Goal: Find specific page/section: Find specific page/section

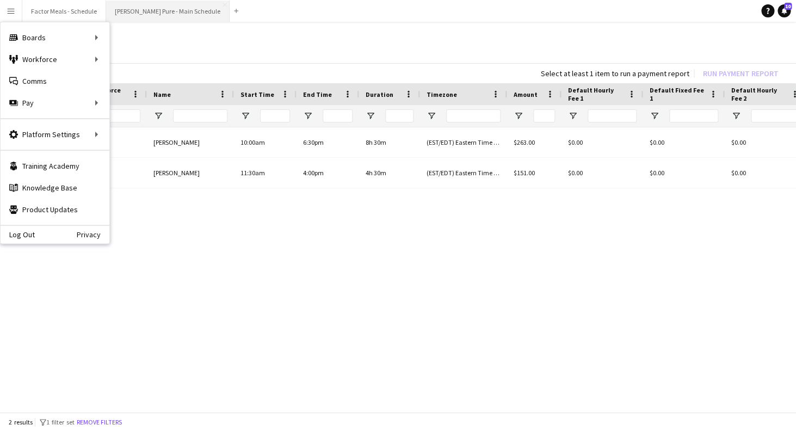
click at [125, 16] on button "[PERSON_NAME] Pure - Main Schedule Close" at bounding box center [168, 11] width 124 height 21
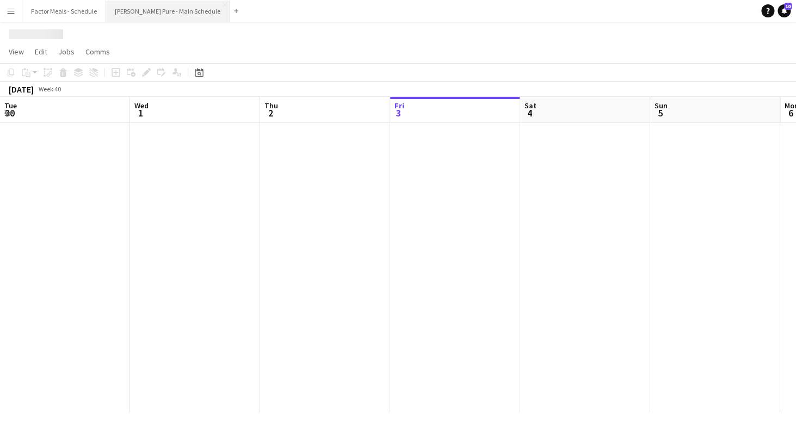
scroll to position [0, 260]
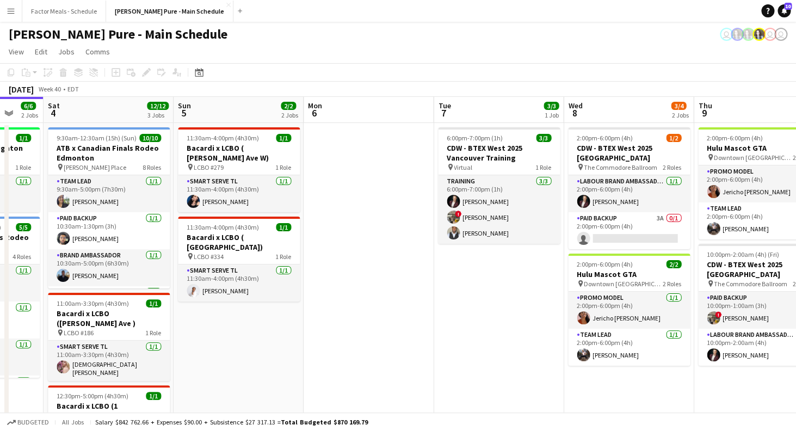
drag, startPoint x: 614, startPoint y: 282, endPoint x: 398, endPoint y: 255, distance: 217.9
click at [398, 255] on app-calendar-viewport "Tue 30 2/2 1 Job Wed 1 14/15 2 Jobs Thu 2 5/6 2 Jobs Fri 3 6/6 2 Jobs Sat 4 12/…" at bounding box center [398, 321] width 796 height 449
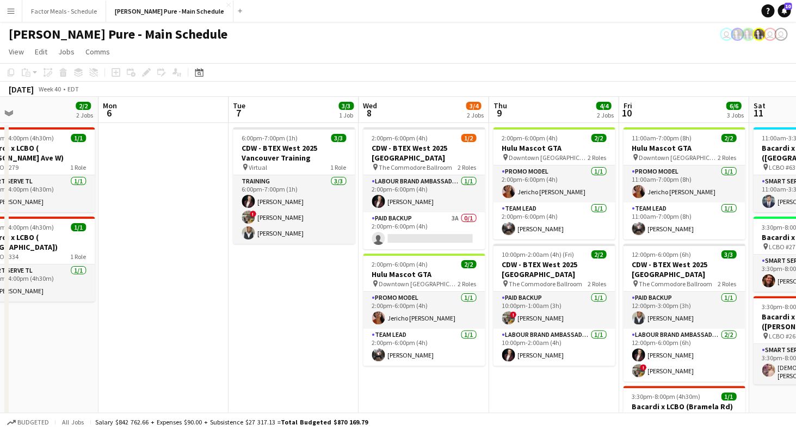
scroll to position [0, 423]
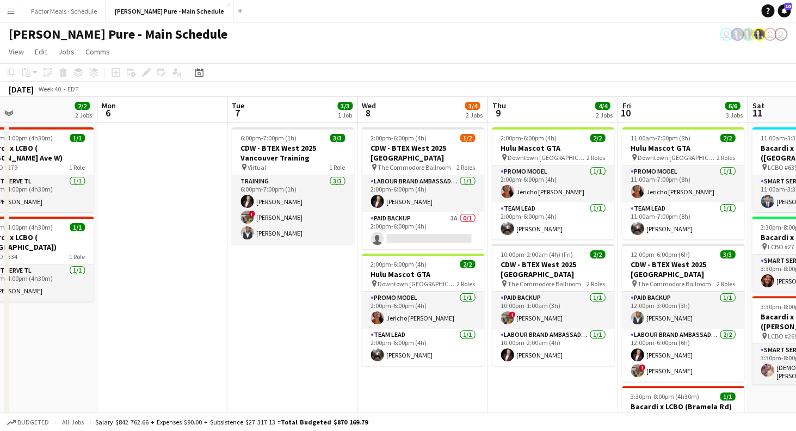
drag, startPoint x: 501, startPoint y: 309, endPoint x: 295, endPoint y: 290, distance: 207.2
click at [295, 290] on app-calendar-viewport "Thu 2 5/6 2 Jobs Fri 3 6/6 2 Jobs Sat 4 12/12 3 Jobs Sun 5 2/2 2 Jobs Mon 6 Tue…" at bounding box center [398, 321] width 796 height 449
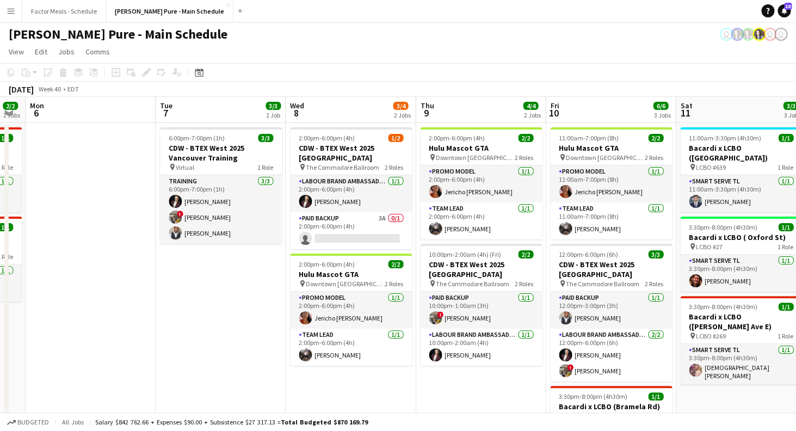
scroll to position [0, 497]
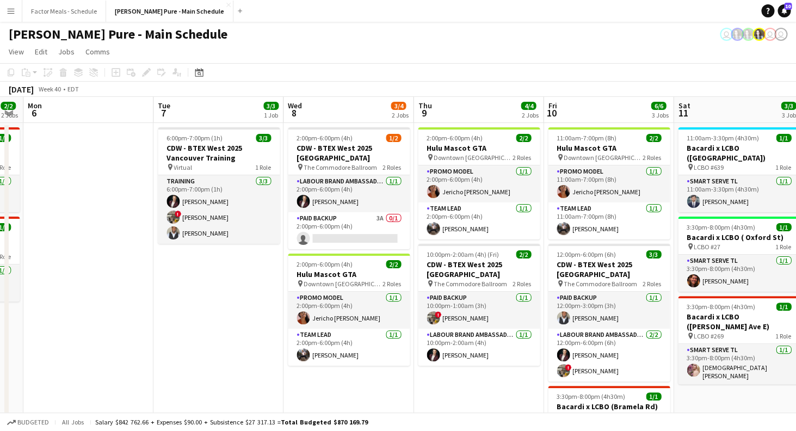
drag, startPoint x: 302, startPoint y: 303, endPoint x: 228, endPoint y: 293, distance: 74.7
click at [228, 293] on app-calendar-viewport "Thu 2 5/6 2 Jobs Fri 3 6/6 2 Jobs Sat 4 12/12 3 Jobs Sun 5 2/2 2 Jobs Mon 6 Tue…" at bounding box center [398, 321] width 796 height 449
click at [455, 318] on app-card-role "Paid Backup [DATE] 10:00pm-1:00am (3h) ! [PERSON_NAME]" at bounding box center [479, 310] width 122 height 37
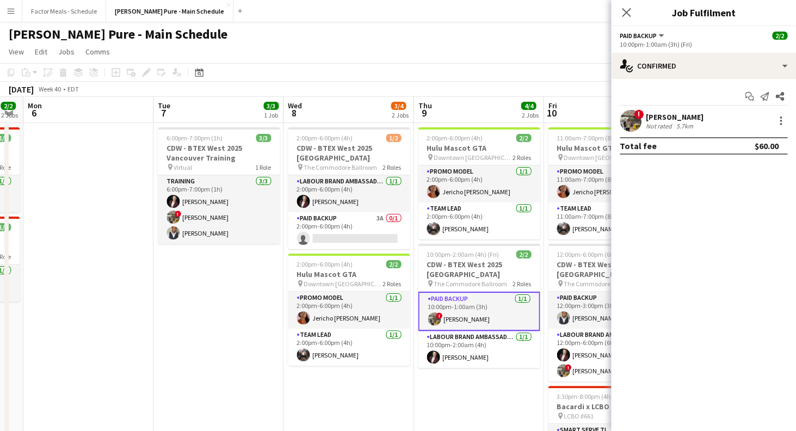
click at [664, 118] on div "[PERSON_NAME]" at bounding box center [675, 117] width 58 height 10
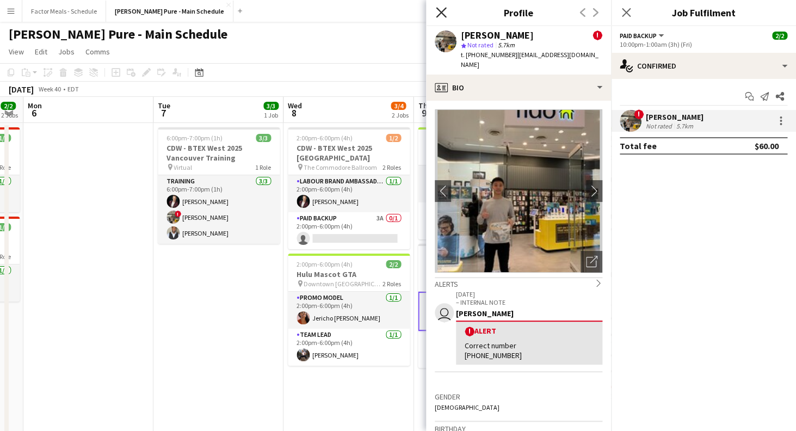
click at [439, 11] on icon "Close pop-in" at bounding box center [441, 12] width 10 height 10
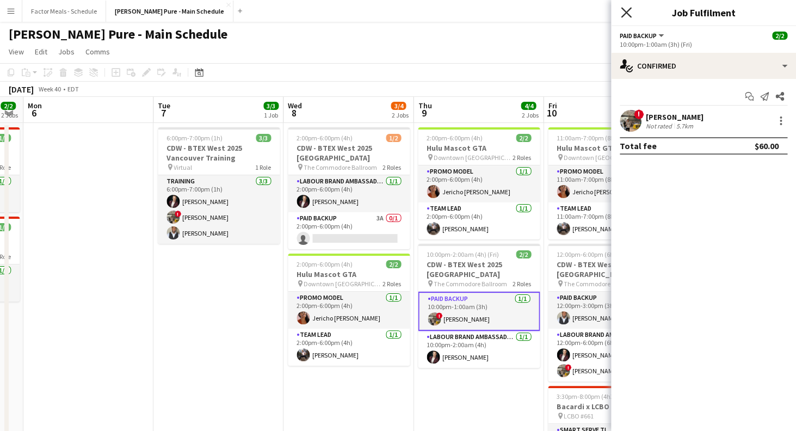
click at [626, 8] on icon "Close pop-in" at bounding box center [626, 12] width 10 height 10
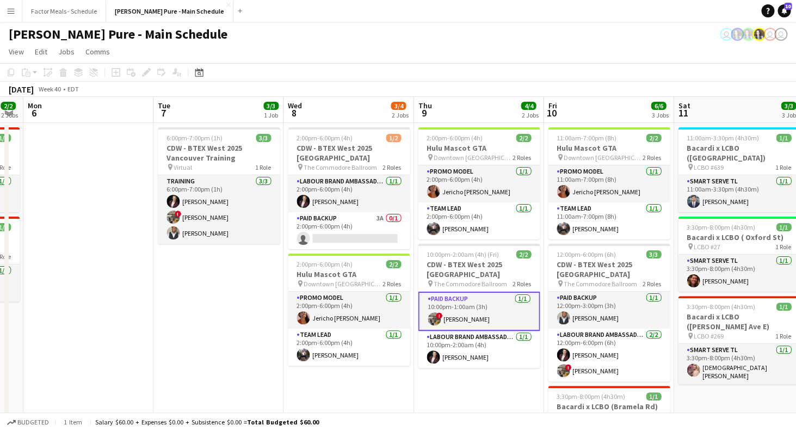
drag, startPoint x: 440, startPoint y: 413, endPoint x: 406, endPoint y: 412, distance: 34.3
click at [406, 412] on app-board "[PERSON_NAME] Pure - Main Schedule user user user View Day view expanded Day vi…" at bounding box center [398, 293] width 796 height 542
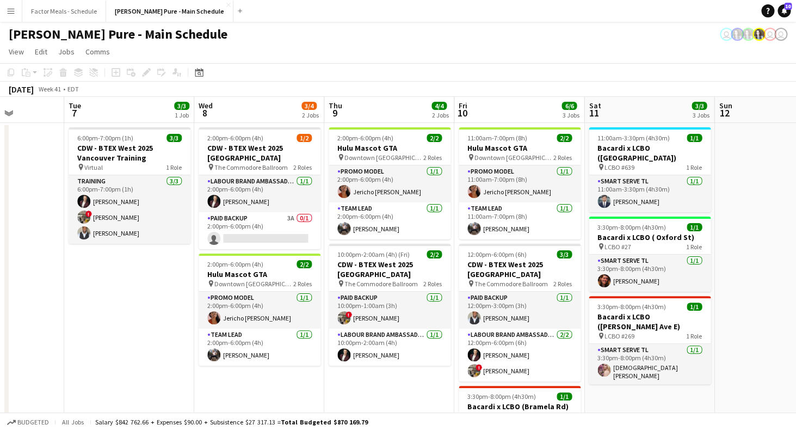
scroll to position [0, 330]
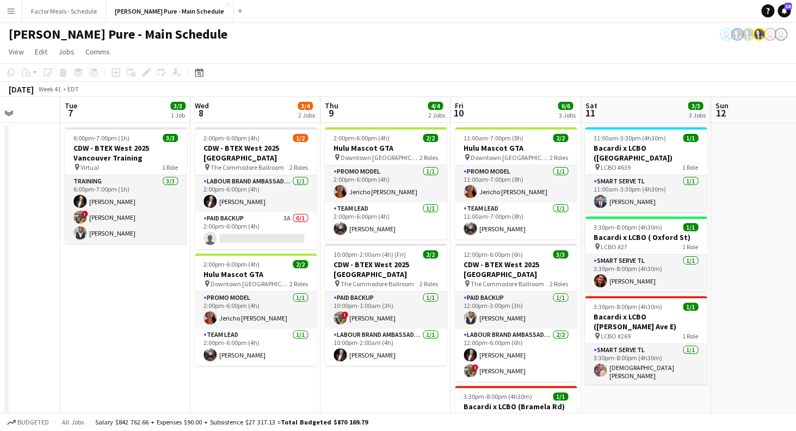
drag, startPoint x: 380, startPoint y: 399, endPoint x: 287, endPoint y: 379, distance: 95.1
click at [287, 379] on app-calendar-viewport "Sat 4 12/12 3 Jobs Sun 5 2/2 2 Jobs Mon 6 Tue 7 3/3 1 Job Wed 8 3/4 2 Jobs Thu …" at bounding box center [398, 321] width 796 height 449
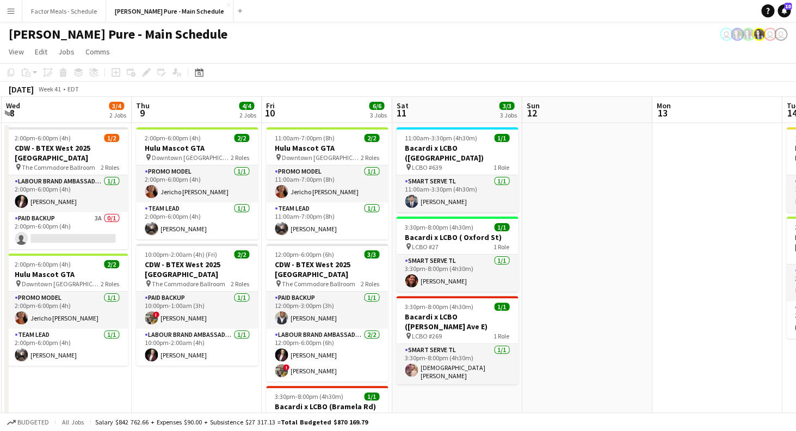
scroll to position [0, 402]
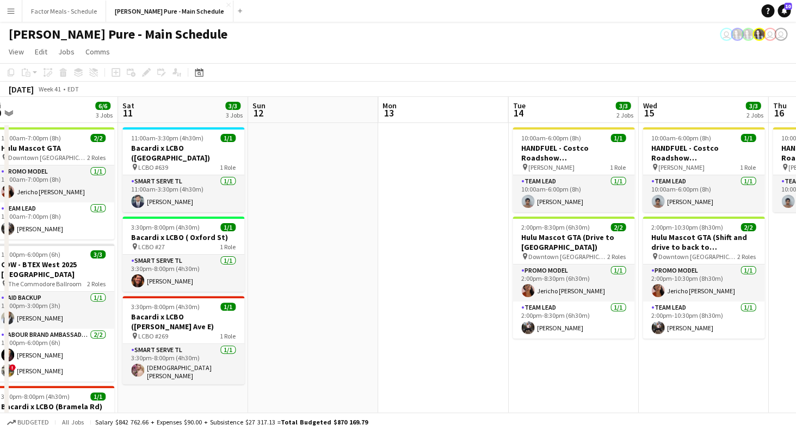
drag, startPoint x: 655, startPoint y: 396, endPoint x: 193, endPoint y: 339, distance: 466.2
click at [193, 339] on app-calendar-viewport "Tue 7 3/3 1 Job Wed 8 3/4 2 Jobs Thu 9 4/4 2 Jobs Fri 10 6/6 3 Jobs Sat 11 3/3 …" at bounding box center [398, 390] width 796 height 586
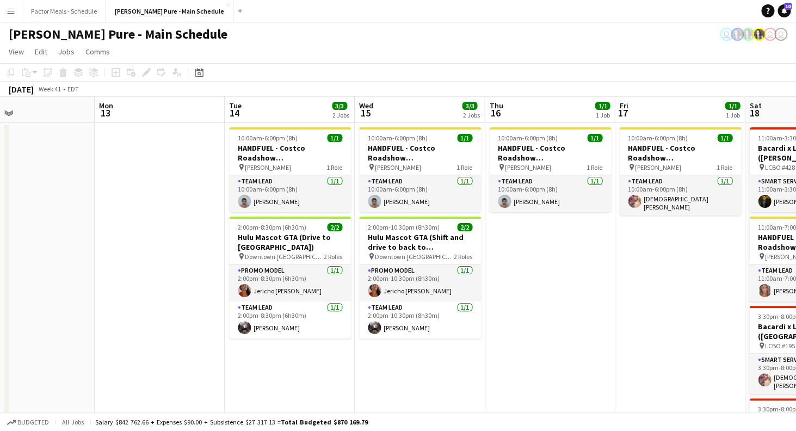
scroll to position [0, 380]
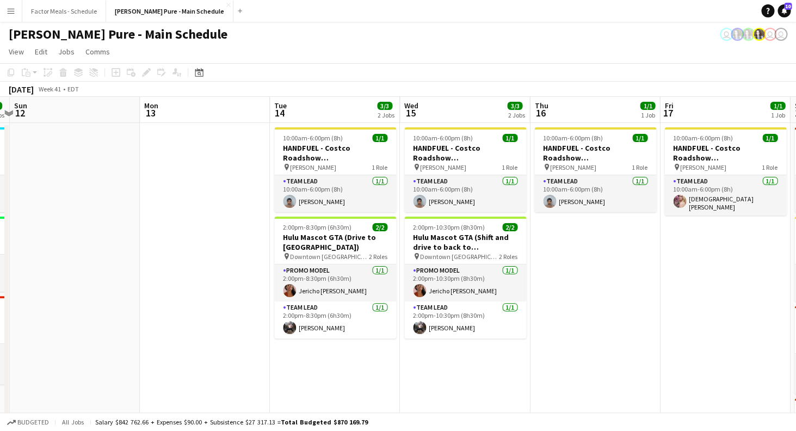
drag, startPoint x: 401, startPoint y: 334, endPoint x: 162, endPoint y: 290, distance: 243.0
click at [162, 290] on app-calendar-viewport "Thu 9 4/4 2 Jobs Fri 10 6/6 3 Jobs Sat 11 3/3 3 Jobs Sun 12 Mon 13 Tue 14 3/3 2…" at bounding box center [398, 390] width 796 height 586
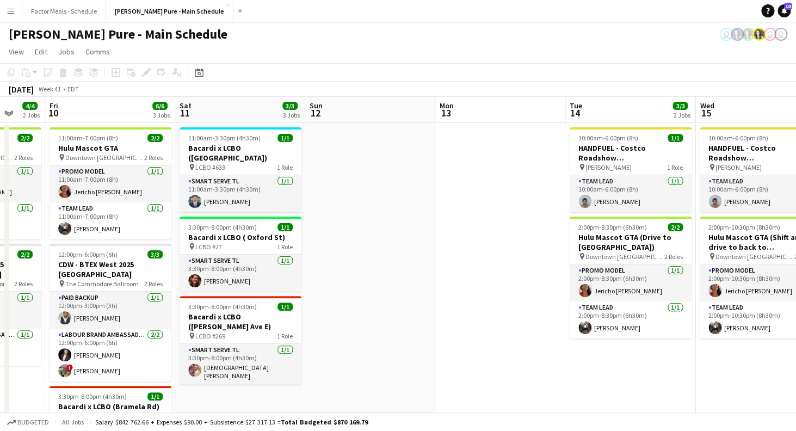
scroll to position [0, 330]
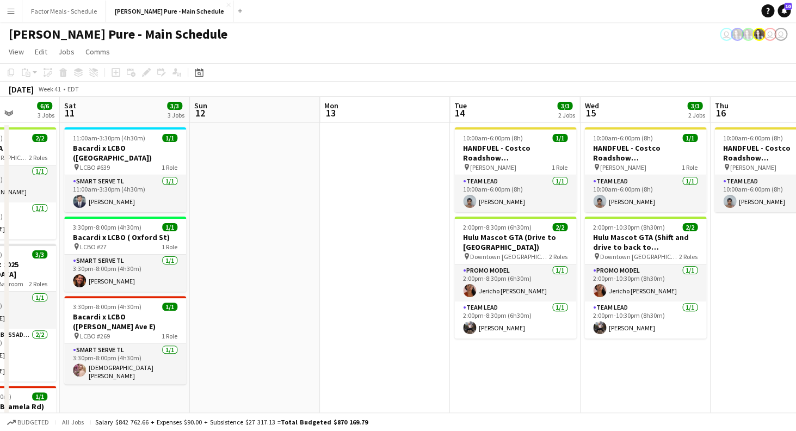
drag, startPoint x: 163, startPoint y: 251, endPoint x: 343, endPoint y: 239, distance: 180.6
click at [343, 239] on app-calendar-viewport "Wed 8 3/4 2 Jobs Thu 9 4/4 2 Jobs Fri 10 6/6 3 Jobs Sat 11 3/3 3 Jobs Sun 12 Mo…" at bounding box center [398, 390] width 796 height 586
